Goal: Task Accomplishment & Management: Use online tool/utility

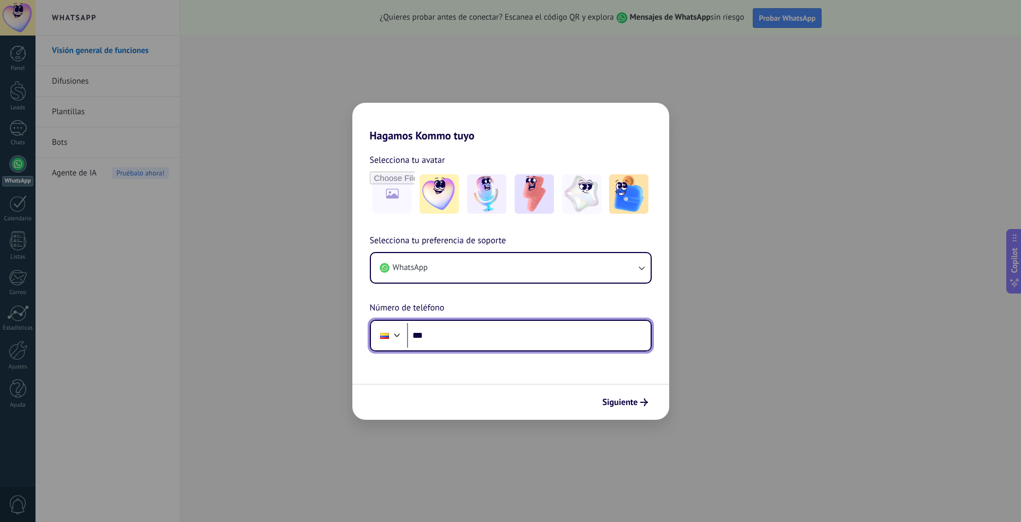
click at [471, 334] on input "***" at bounding box center [529, 335] width 244 height 25
type input "**********"
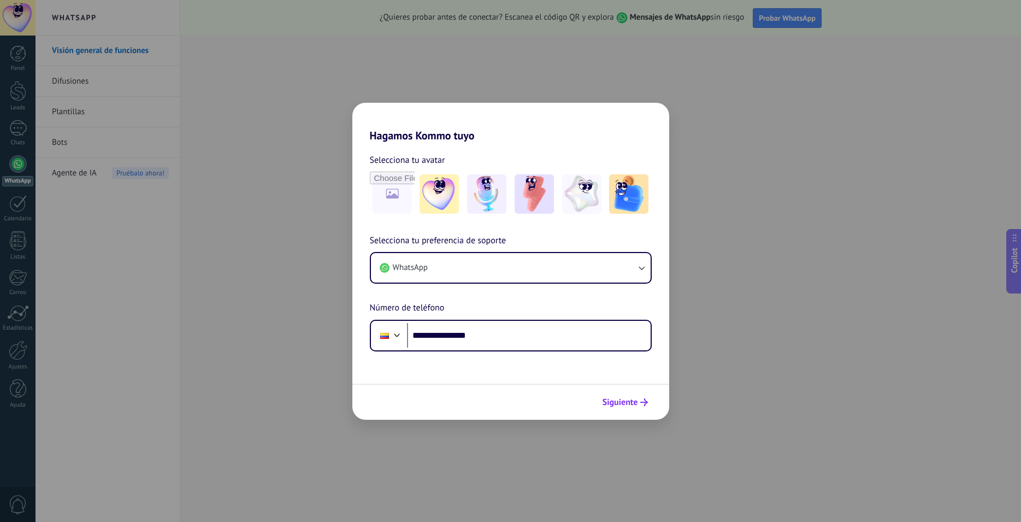
click at [615, 408] on button "Siguiente" at bounding box center [625, 402] width 55 height 19
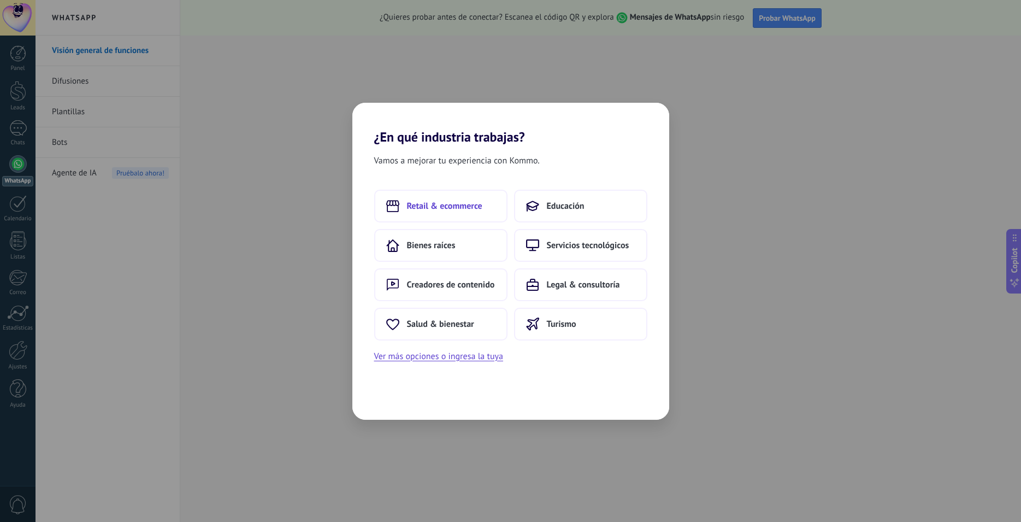
click at [452, 204] on span "Retail & ecommerce" at bounding box center [444, 205] width 75 height 11
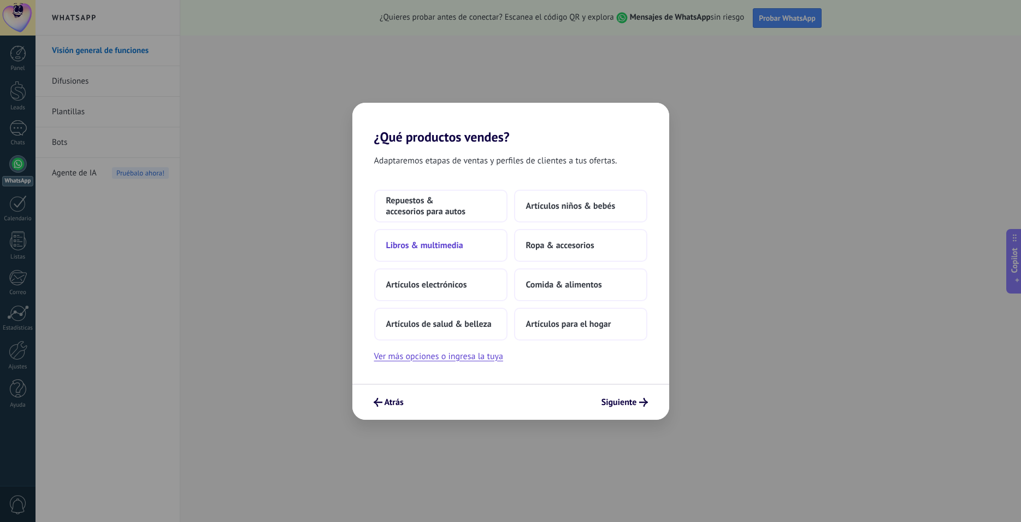
click at [433, 246] on span "Libros & multimedia" at bounding box center [424, 245] width 77 height 11
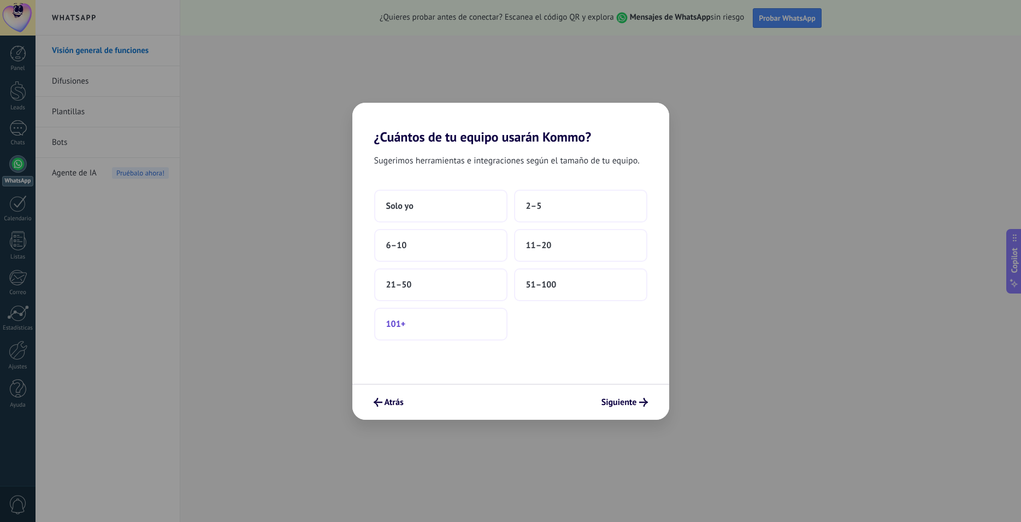
click at [468, 334] on button "101+" at bounding box center [440, 324] width 133 height 33
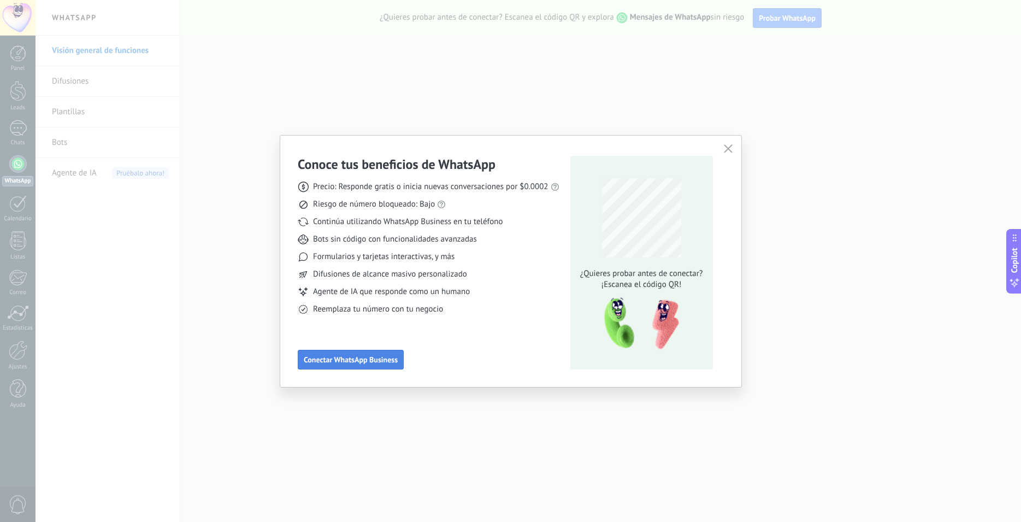
click at [378, 363] on span "Conectar WhatsApp Business" at bounding box center [351, 360] width 94 height 8
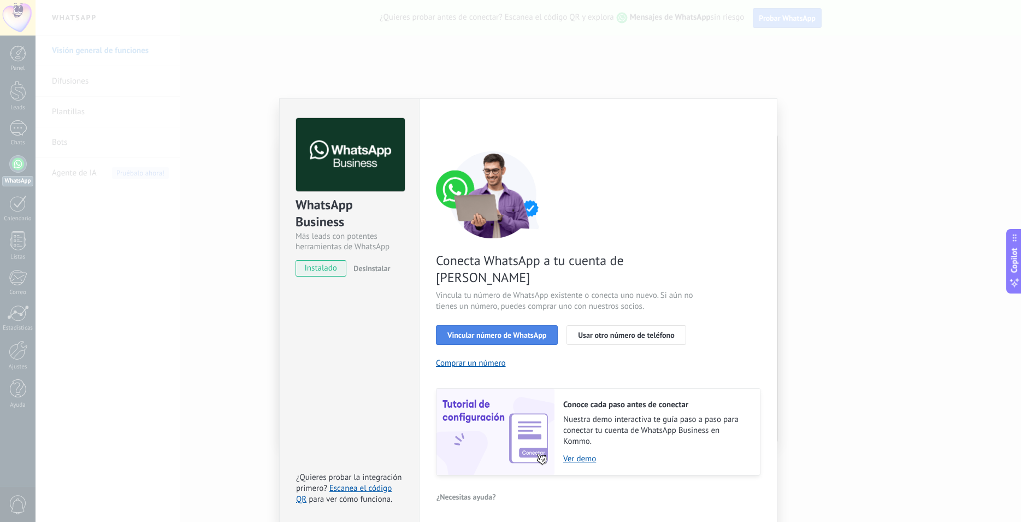
click at [505, 331] on span "Vincular número de WhatsApp" at bounding box center [496, 335] width 99 height 8
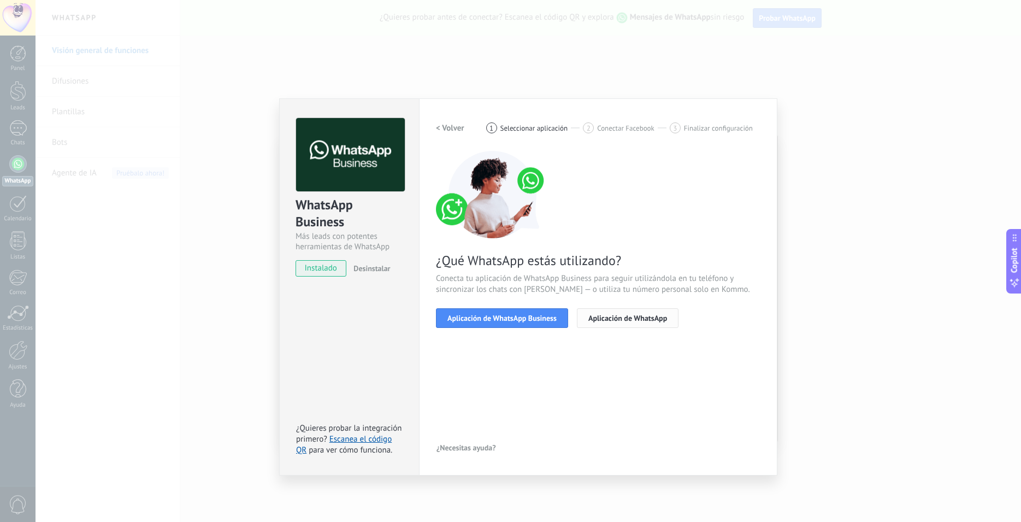
click at [596, 314] on span "Aplicación de WhatsApp" at bounding box center [627, 318] width 79 height 8
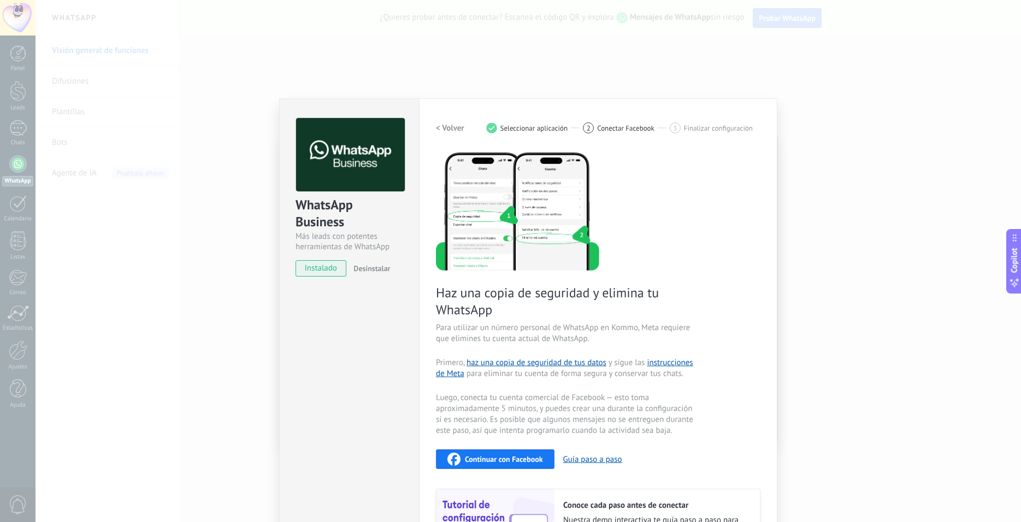
click at [327, 269] on span "instalado" at bounding box center [321, 268] width 50 height 16
click at [453, 124] on h2 "< Volver" at bounding box center [450, 128] width 28 height 10
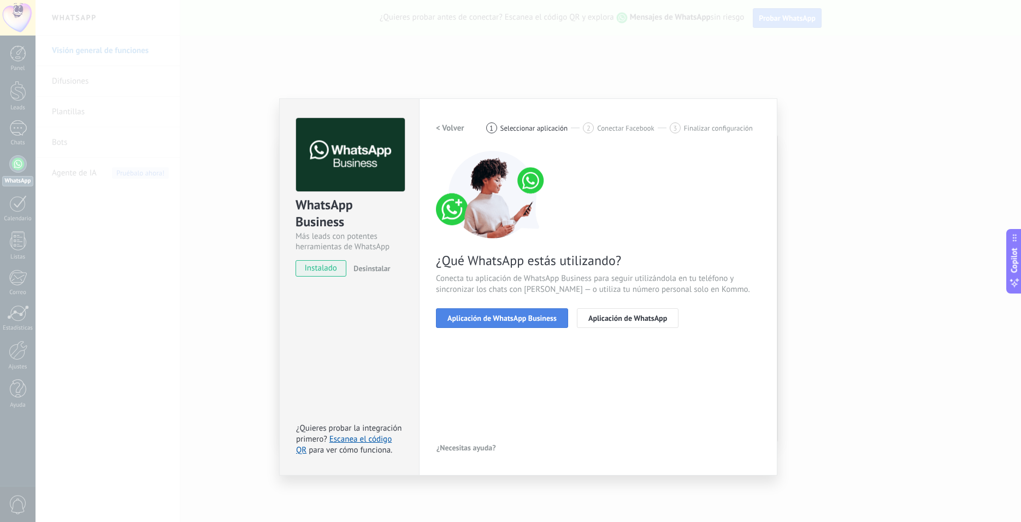
click at [499, 318] on span "Aplicación de WhatsApp Business" at bounding box center [501, 318] width 109 height 8
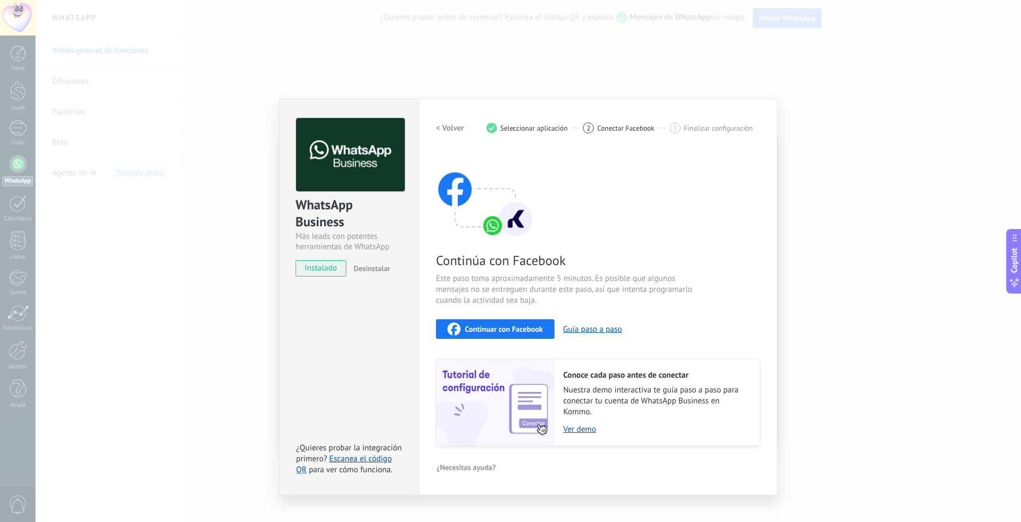
click at [541, 124] on span "Seleccionar aplicación" at bounding box center [534, 128] width 68 height 8
drag, startPoint x: 630, startPoint y: 125, endPoint x: 680, endPoint y: 125, distance: 49.2
click at [634, 125] on span "Conectar Facebook" at bounding box center [625, 128] width 57 height 8
click at [696, 123] on div "3 Finalizar configuración" at bounding box center [711, 127] width 83 height 11
drag, startPoint x: 199, startPoint y: 234, endPoint x: 209, endPoint y: 227, distance: 11.8
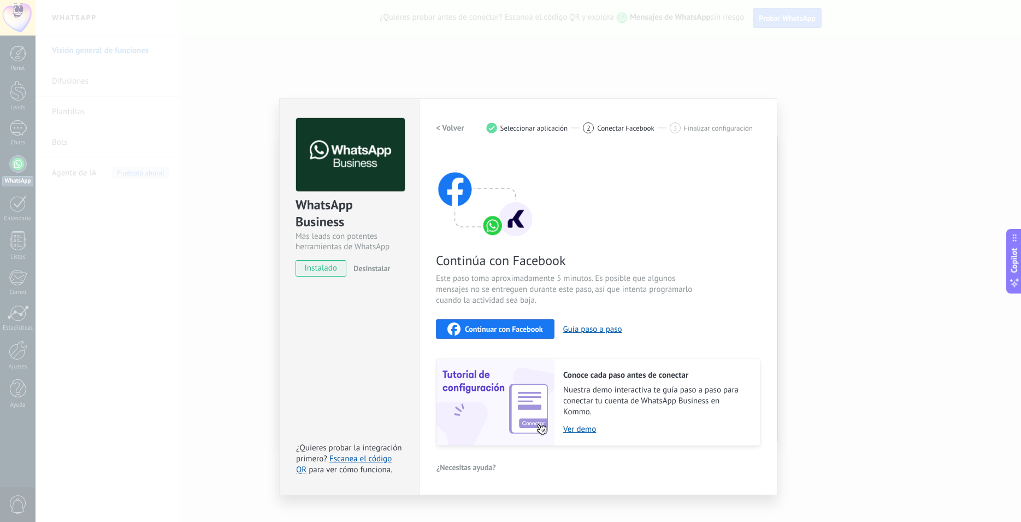
click at [202, 231] on div "WhatsApp Business Más leads con potentes herramientas de WhatsApp instalado Des…" at bounding box center [528, 261] width 985 height 522
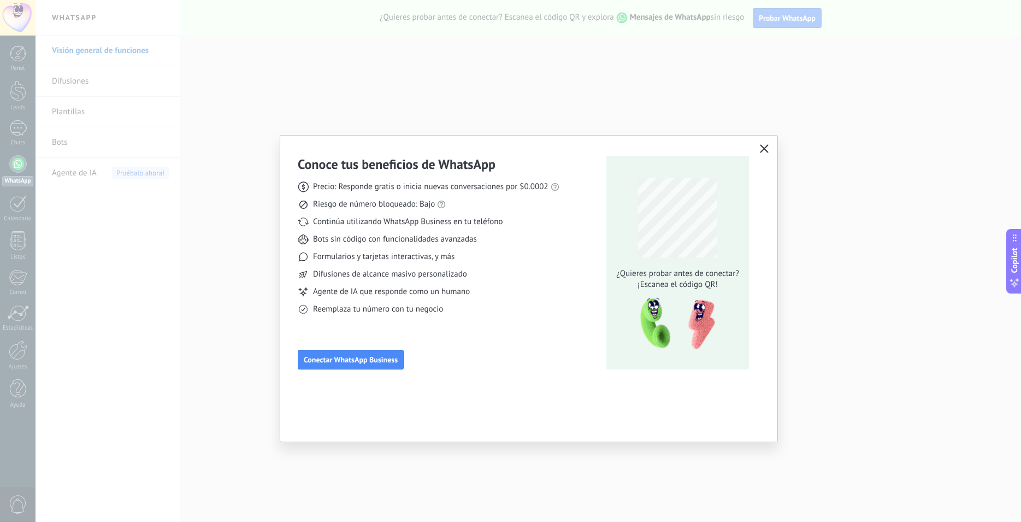
click at [773, 145] on div "Conoce tus beneficios de WhatsApp Precio: Responde gratis o inicia nuevas conve…" at bounding box center [528, 260] width 497 height 251
click at [763, 148] on icon "button" at bounding box center [764, 148] width 9 height 9
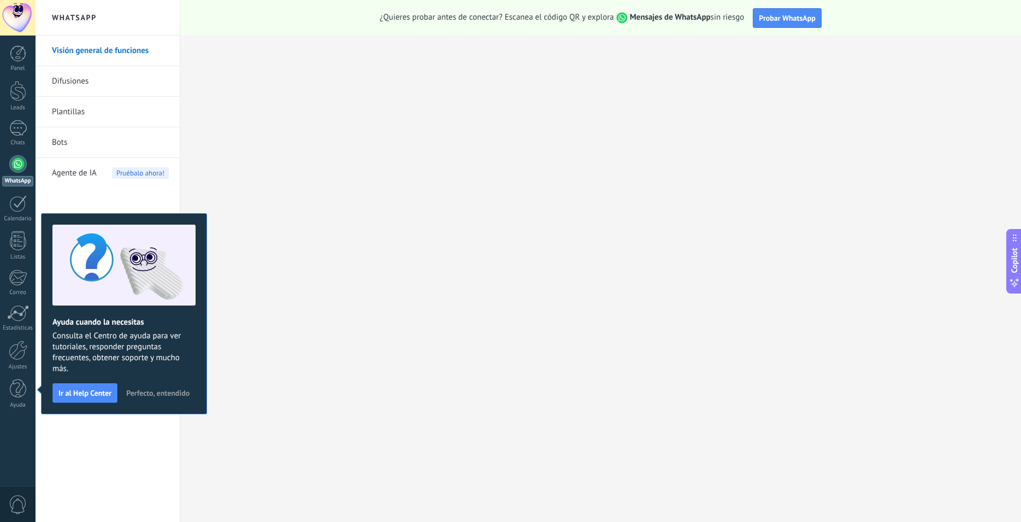
click at [81, 83] on link "Difusiones" at bounding box center [110, 81] width 117 height 31
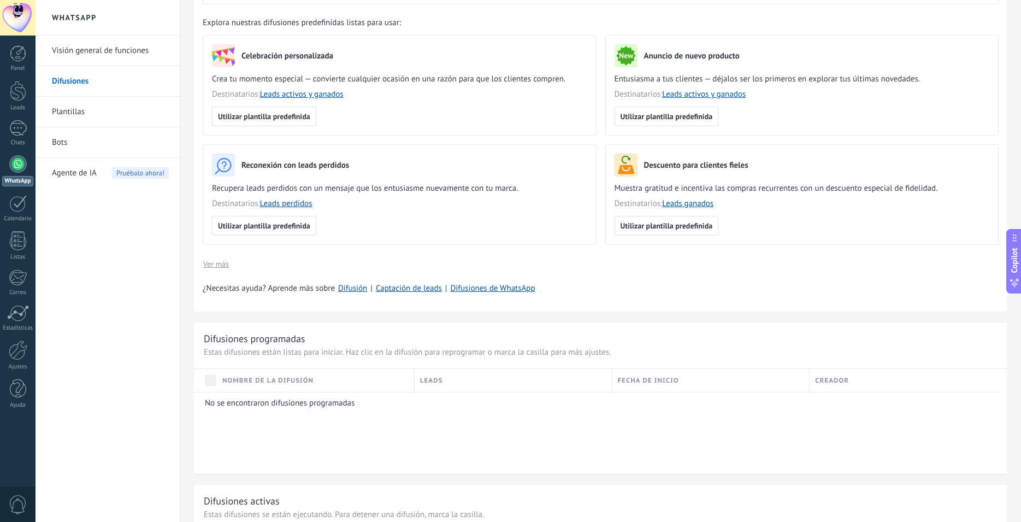
scroll to position [187, 0]
